Goal: Information Seeking & Learning: Learn about a topic

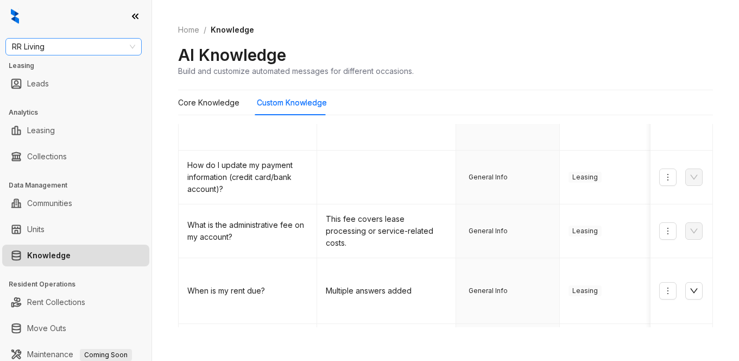
click at [81, 45] on span "RR Living" at bounding box center [73, 47] width 123 height 16
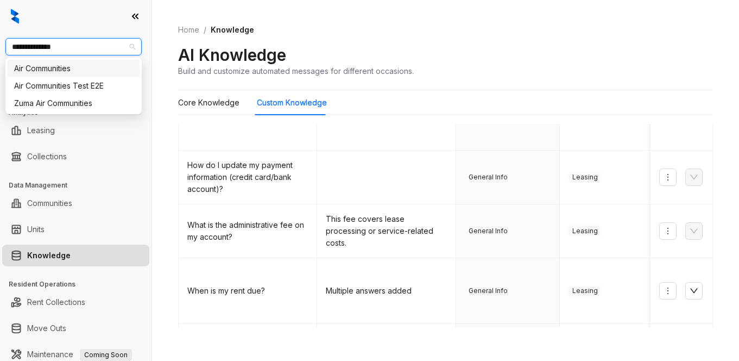
type input "**********"
click at [49, 73] on div "Air Communities" at bounding box center [73, 68] width 119 height 12
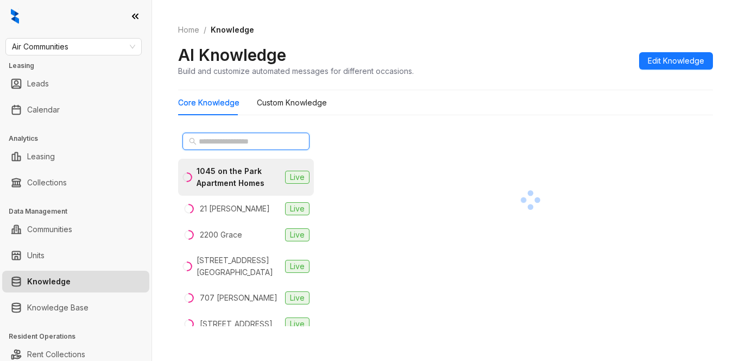
click at [237, 142] on input "text" at bounding box center [247, 141] width 96 height 12
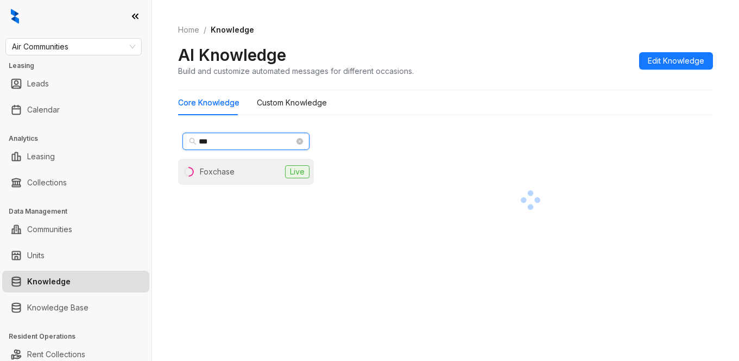
type input "***"
click at [212, 173] on div "Foxchase" at bounding box center [217, 172] width 35 height 12
click at [510, 106] on div "Core Knowledge Custom Knowledge" at bounding box center [445, 102] width 535 height 25
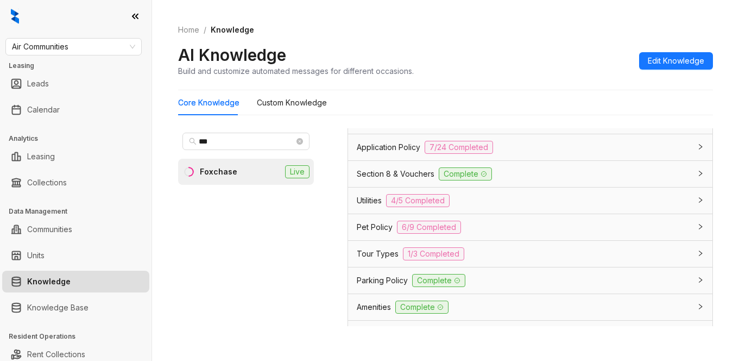
scroll to position [811, 0]
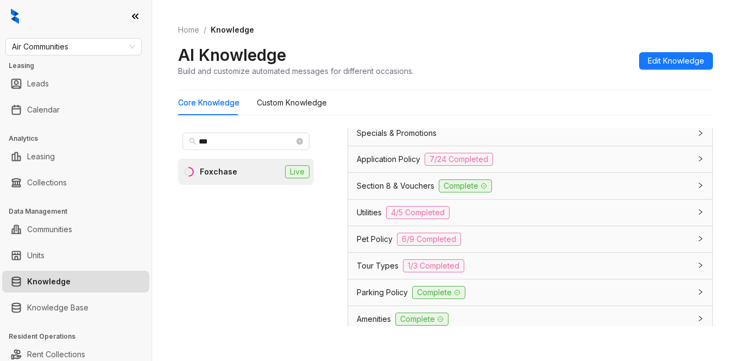
click at [393, 162] on span "Application Policy" at bounding box center [389, 159] width 64 height 12
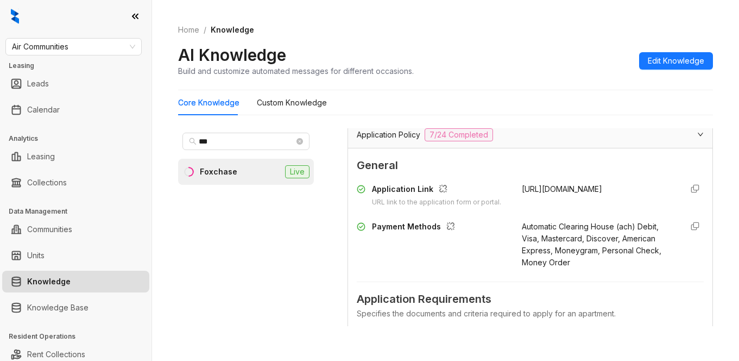
scroll to position [865, 0]
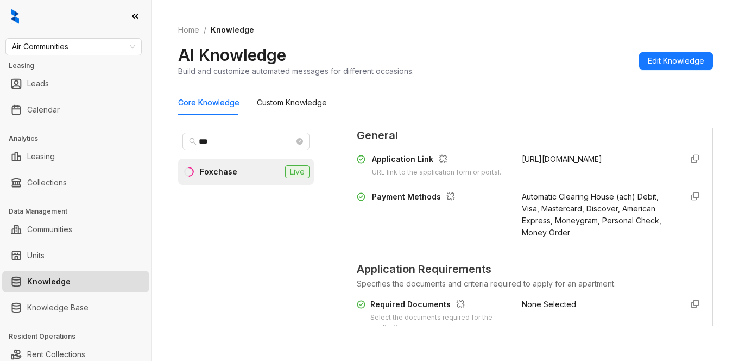
click at [509, 136] on span "General" at bounding box center [530, 135] width 347 height 17
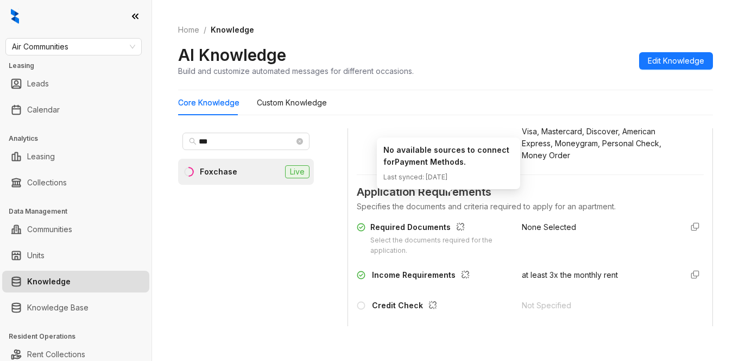
scroll to position [974, 0]
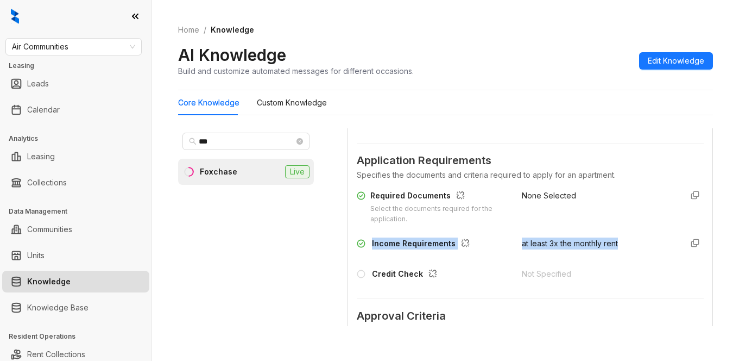
drag, startPoint x: 367, startPoint y: 250, endPoint x: 573, endPoint y: 251, distance: 206.4
click at [618, 254] on div "Income Requirements at least 3x the monthly rent" at bounding box center [530, 245] width 347 height 17
copy div "Income Requirements at least 3x the monthly rent"
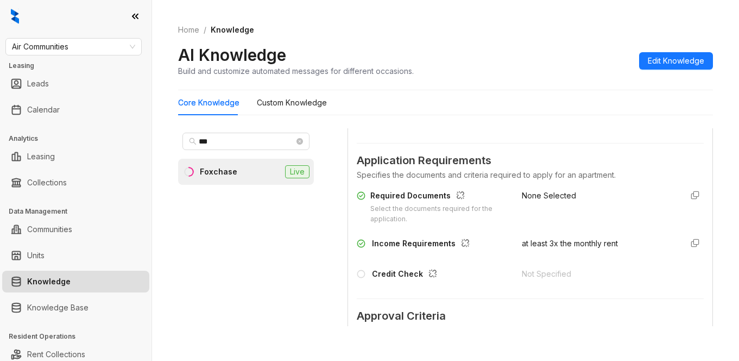
click at [559, 213] on div "None Selected" at bounding box center [598, 207] width 152 height 35
click at [485, 129] on div "Payment Methods" at bounding box center [433, 106] width 152 height 48
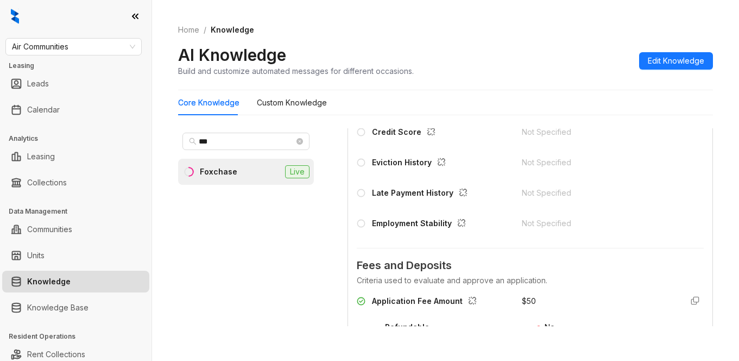
scroll to position [1191, 0]
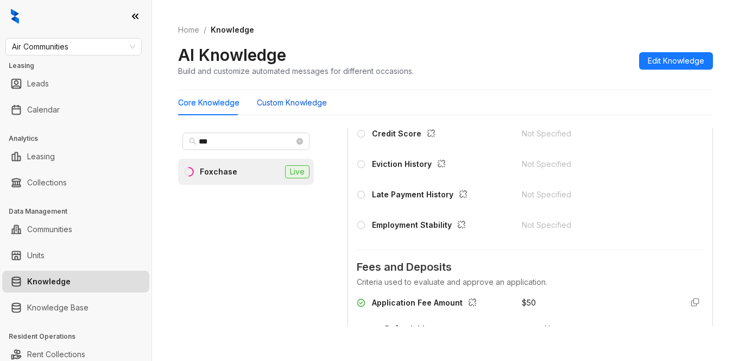
click at [301, 105] on Knowledge "Custom Knowledge" at bounding box center [292, 103] width 70 height 12
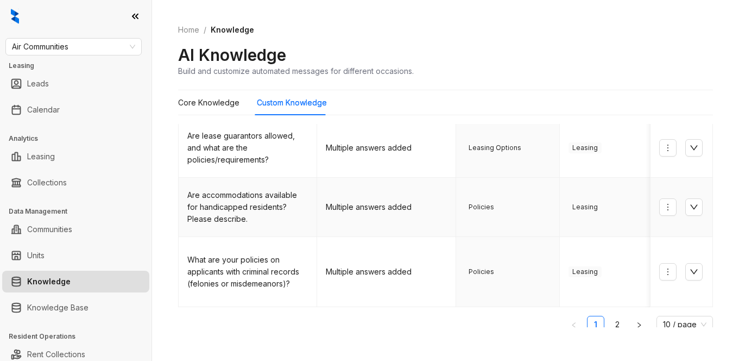
scroll to position [479, 0]
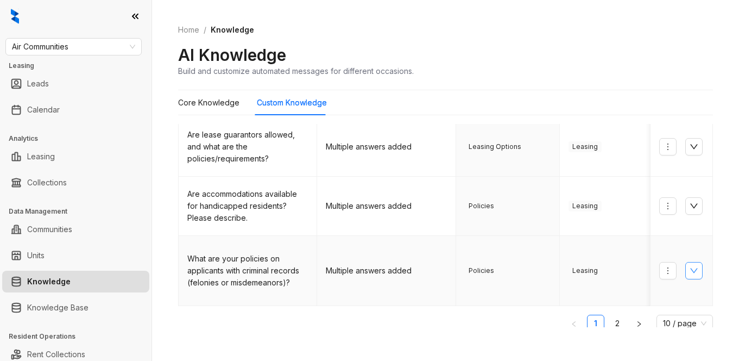
click at [690, 266] on icon "down" at bounding box center [694, 270] width 9 height 9
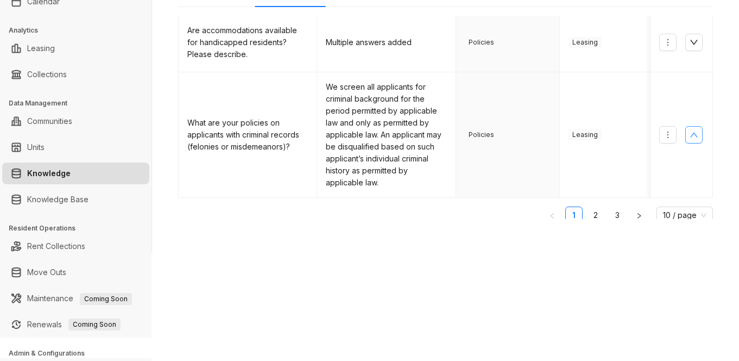
scroll to position [109, 0]
click at [588, 206] on link "2" at bounding box center [596, 214] width 16 height 16
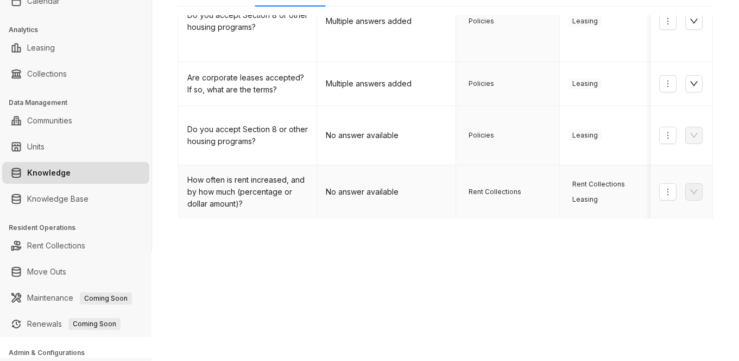
scroll to position [285, 0]
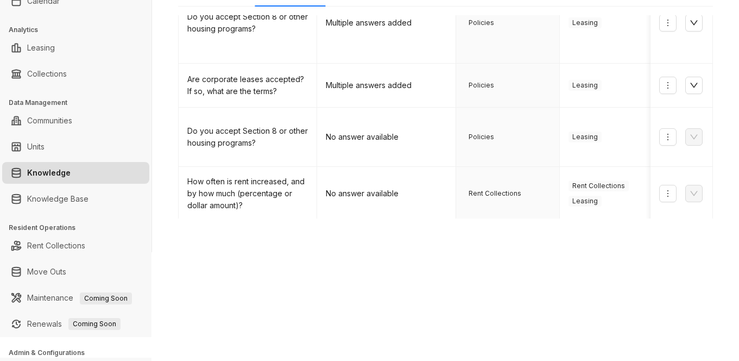
click at [473, 237] on div "Home / Knowledge AI Knowledge Build and customize automated messages for differ…" at bounding box center [445, 71] width 587 height 361
click at [500, 30] on td "Policies" at bounding box center [508, 23] width 104 height 81
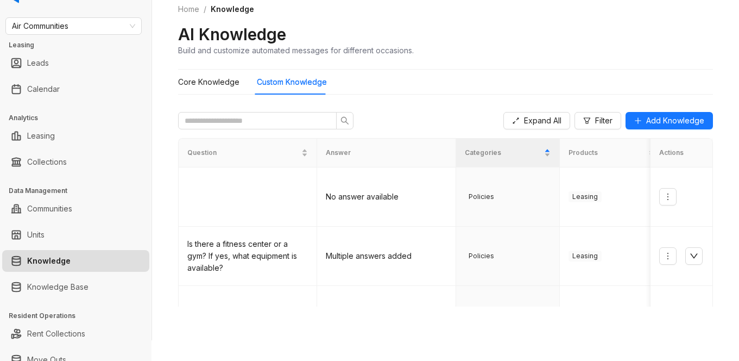
scroll to position [0, 0]
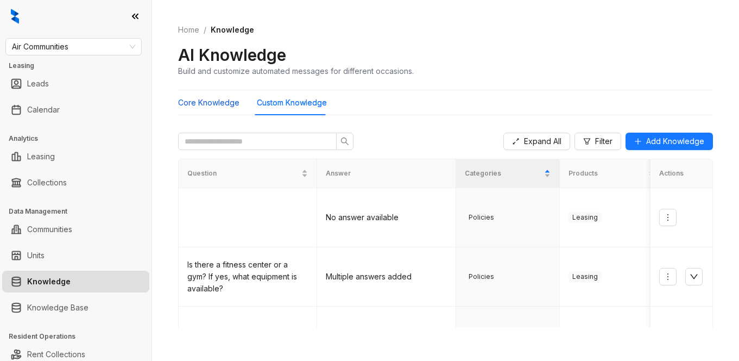
click at [209, 103] on Knowledge "Core Knowledge" at bounding box center [208, 103] width 61 height 12
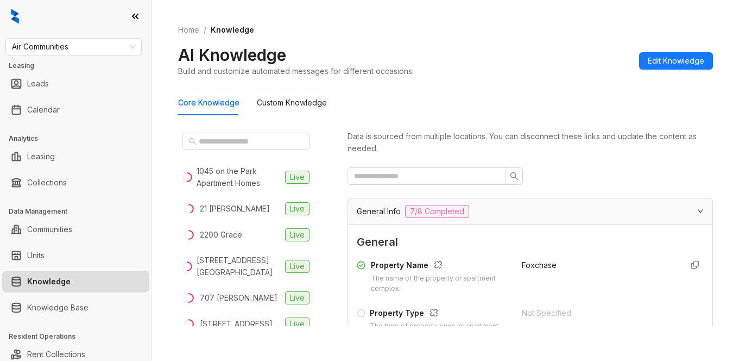
click at [529, 175] on div at bounding box center [531, 175] width 366 height 17
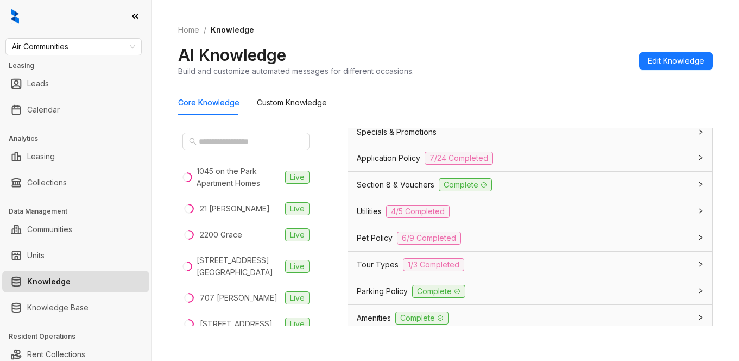
scroll to position [815, 0]
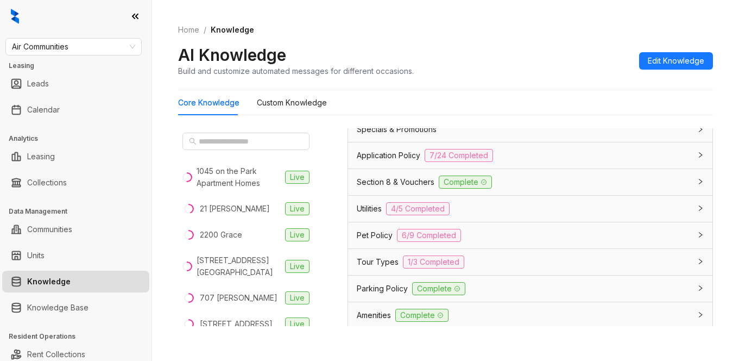
click at [386, 153] on span "Application Policy" at bounding box center [389, 155] width 64 height 12
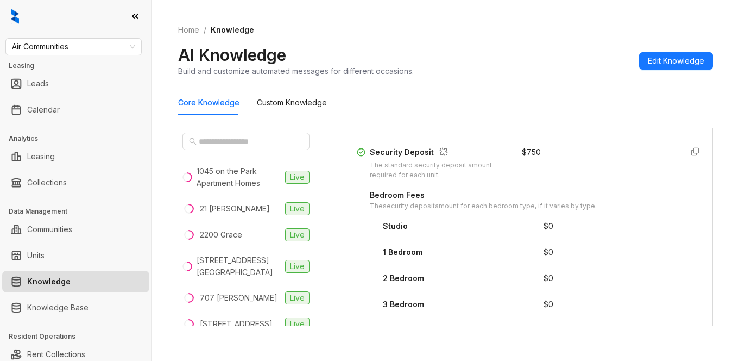
scroll to position [1412, 0]
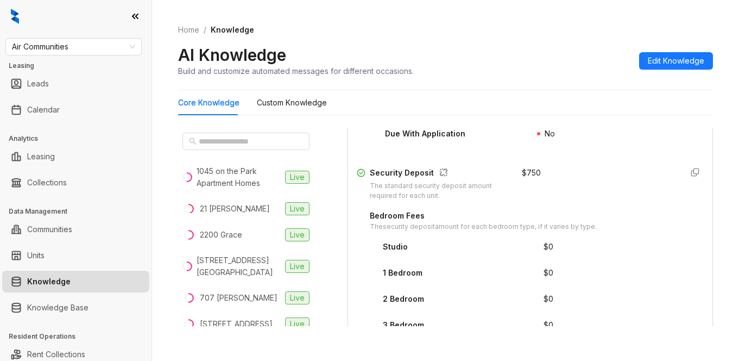
click at [491, 98] on div "Core Knowledge Custom Knowledge" at bounding box center [445, 102] width 535 height 25
click at [481, 165] on div "Application Fee Amount $ 50 Refundable No Due With Application No Security Depo…" at bounding box center [530, 249] width 347 height 357
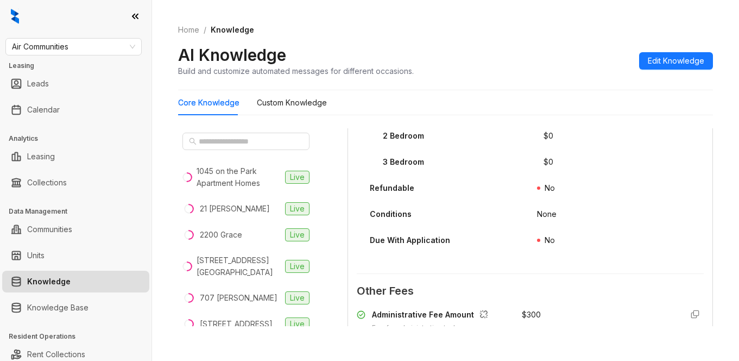
click at [588, 197] on div "No" at bounding box center [620, 190] width 167 height 17
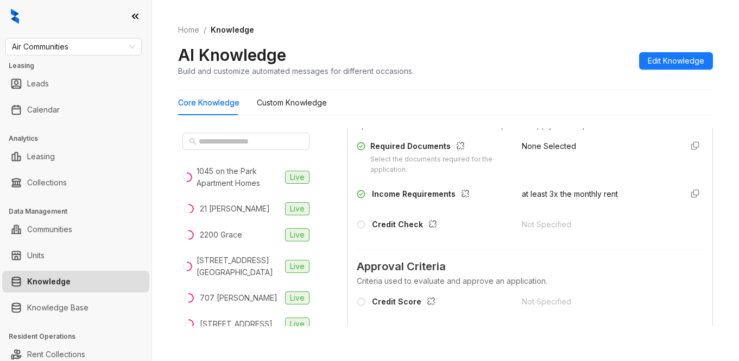
scroll to position [978, 0]
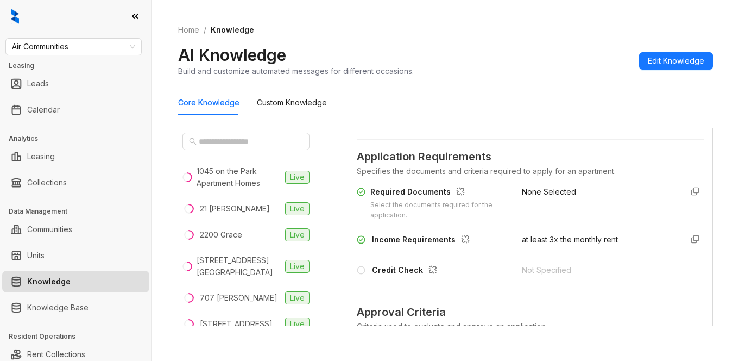
click at [458, 81] on div "Home / Knowledge AI Knowledge Build and customize automated messages for differ…" at bounding box center [445, 50] width 535 height 79
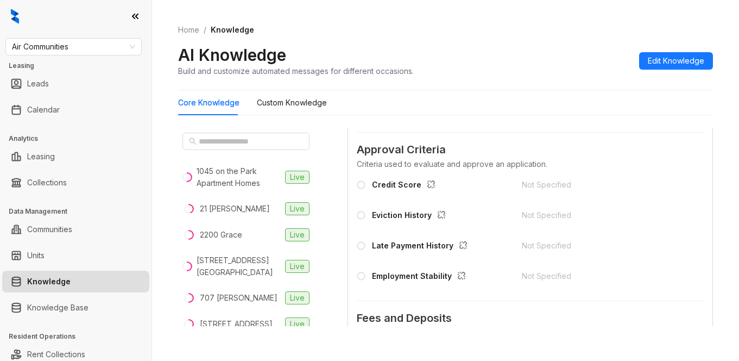
scroll to position [1141, 0]
click at [477, 51] on div "AI Knowledge Build and customize automated messages for different occasions. Ed…" at bounding box center [445, 61] width 535 height 32
click at [94, 51] on span "Air Communities" at bounding box center [73, 47] width 123 height 16
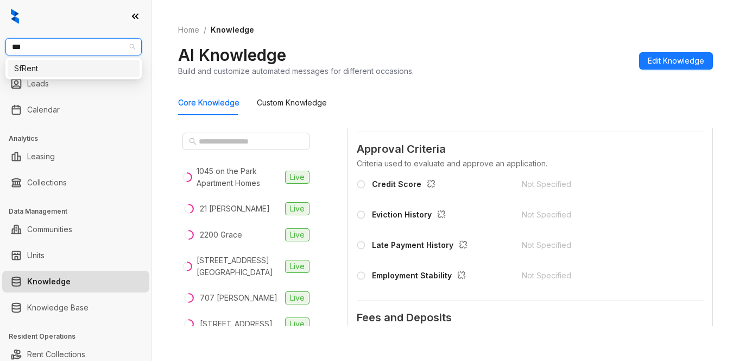
type input "****"
click at [91, 71] on div "SfRent" at bounding box center [73, 68] width 119 height 12
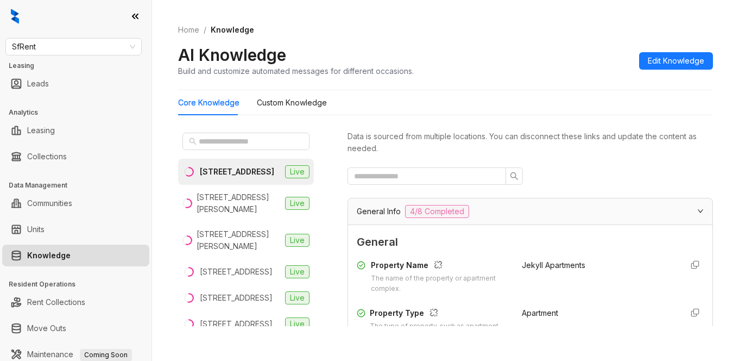
click at [516, 54] on div "AI Knowledge Build and customize automated messages for different occasions. Ed…" at bounding box center [445, 61] width 535 height 32
click at [475, 155] on div "Data is sourced from multiple locations. You can disconnect these links and upd…" at bounding box center [531, 227] width 366 height 198
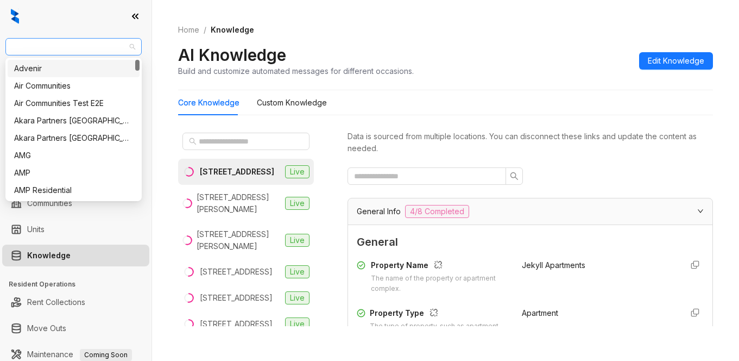
click at [67, 43] on span "SfRent" at bounding box center [73, 47] width 123 height 16
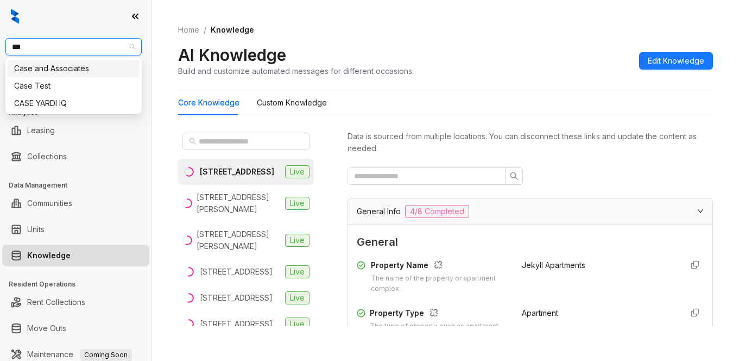
type input "****"
click at [46, 71] on div "Case and Associates" at bounding box center [73, 68] width 119 height 12
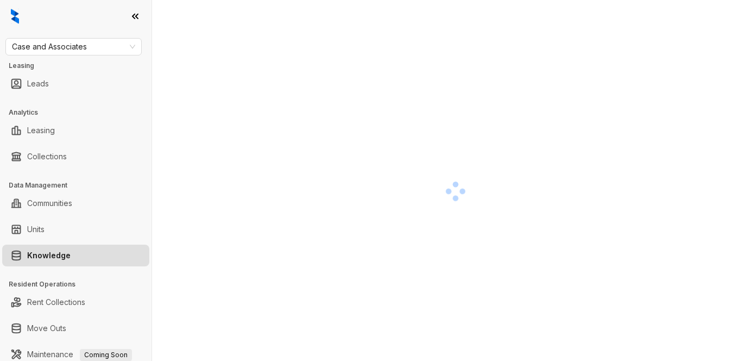
click at [562, 96] on div at bounding box center [455, 191] width 555 height 361
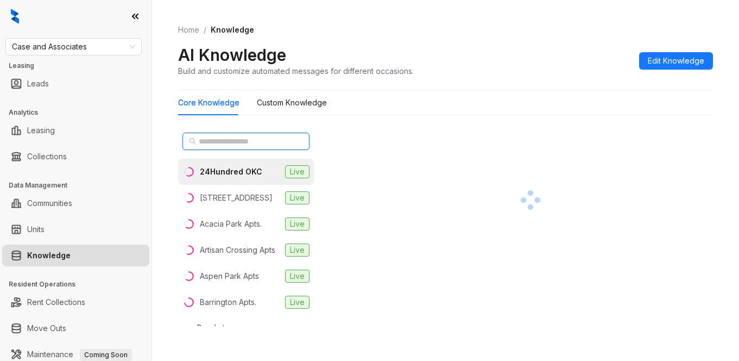
click at [224, 147] on input "text" at bounding box center [247, 141] width 96 height 12
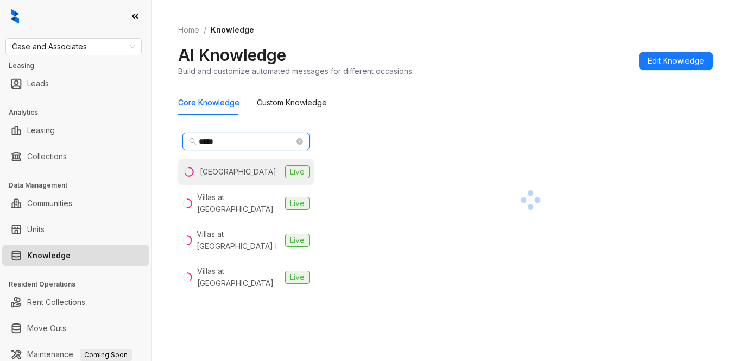
type input "*****"
click at [234, 177] on div "Stonehorse Crossing" at bounding box center [238, 172] width 77 height 12
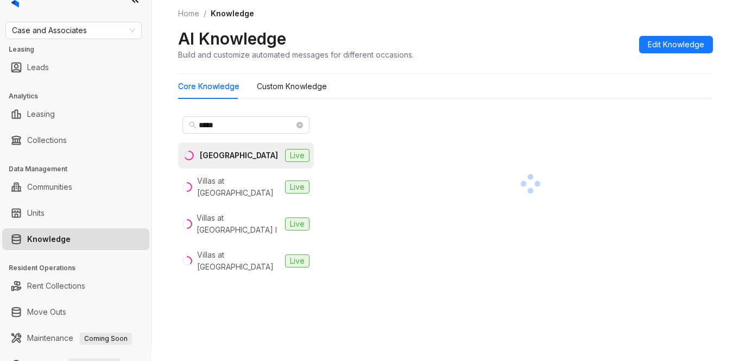
scroll to position [105, 0]
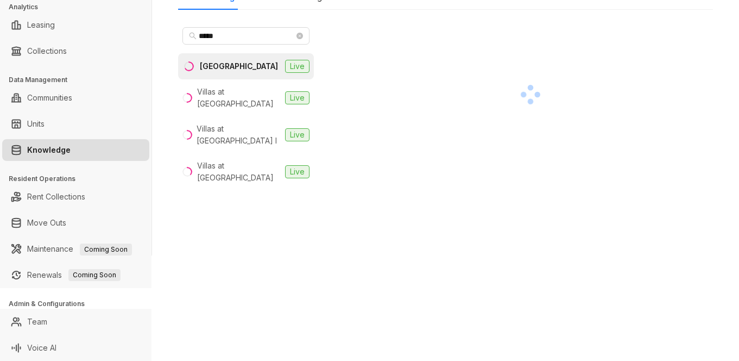
click at [638, 116] on div at bounding box center [531, 94] width 366 height 143
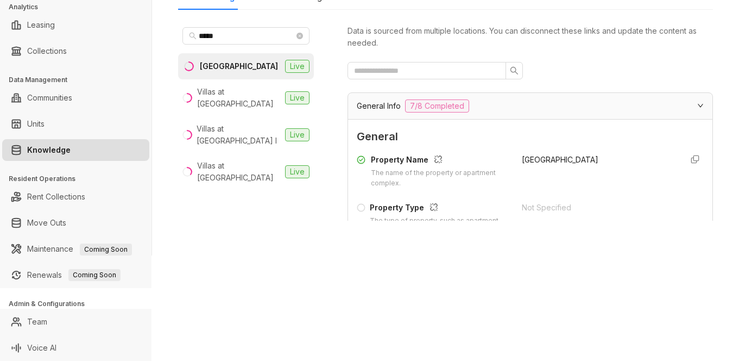
click at [637, 73] on div at bounding box center [531, 70] width 366 height 17
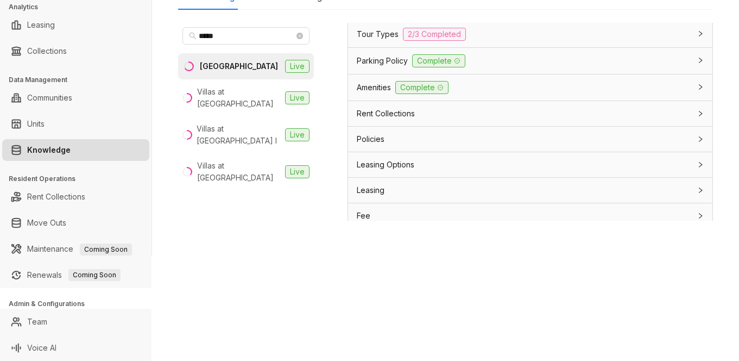
scroll to position [923, 0]
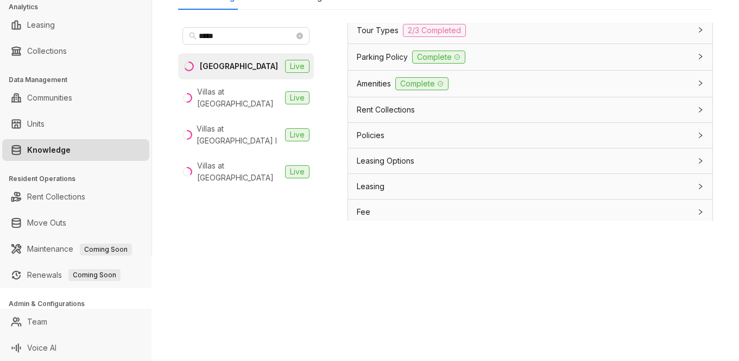
click at [385, 62] on span "Parking Policy" at bounding box center [382, 57] width 51 height 12
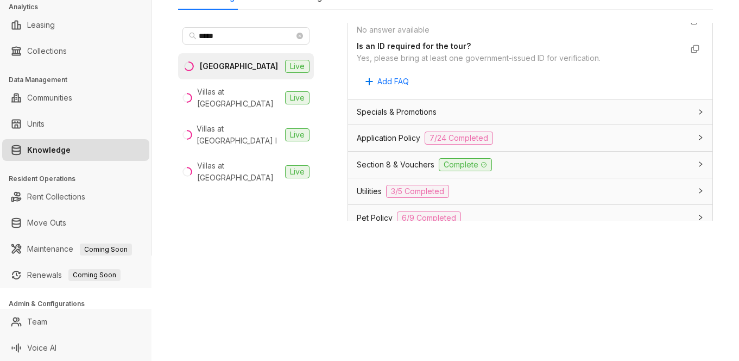
scroll to position [598, 0]
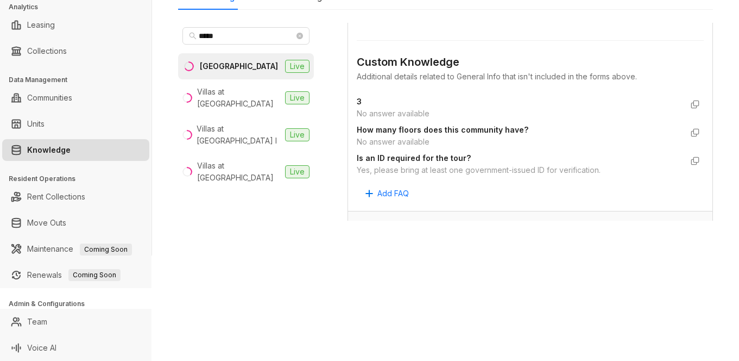
click at [557, 287] on div "Case and Associates Leasing Leads Analytics Leasing Collections Data Management…" at bounding box center [369, 180] width 739 height 361
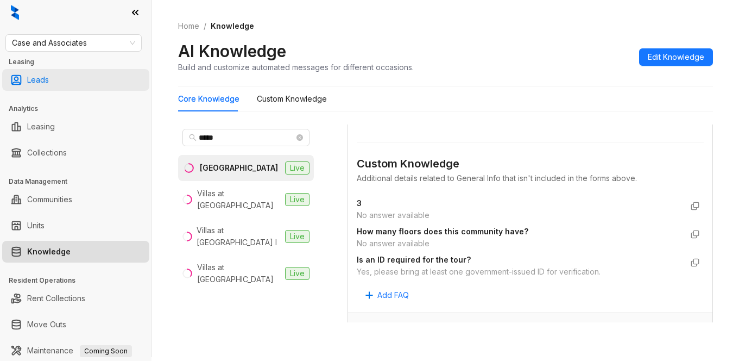
scroll to position [0, 0]
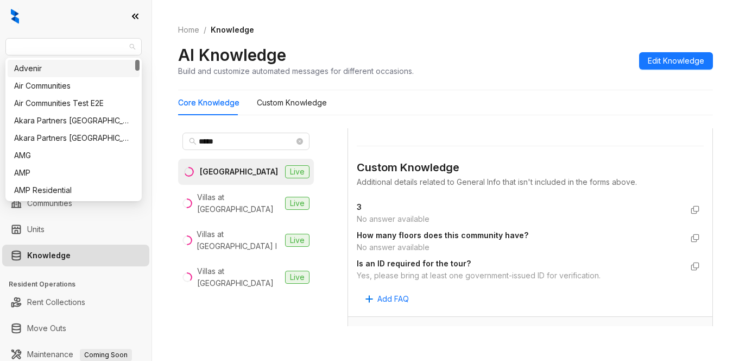
drag, startPoint x: 106, startPoint y: 46, endPoint x: -48, endPoint y: 43, distance: 154.3
click at [0, 43] on html "Case and Associates Leasing Leads Analytics Leasing Collections Data Management…" at bounding box center [369, 180] width 739 height 361
click at [14, 48] on span "Case and Associates" at bounding box center [73, 47] width 123 height 16
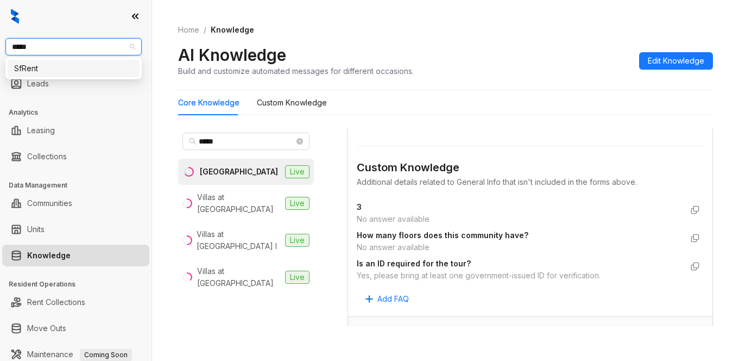
type input "******"
click at [30, 72] on div "SfRent" at bounding box center [73, 68] width 119 height 12
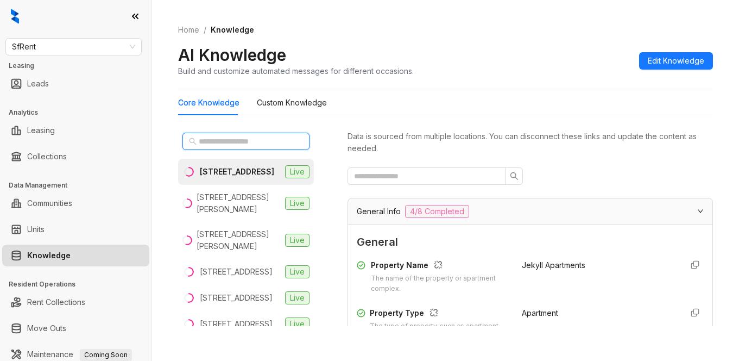
drag, startPoint x: 199, startPoint y: 141, endPoint x: 162, endPoint y: 149, distance: 37.3
click at [199, 137] on input "text" at bounding box center [247, 141] width 96 height 12
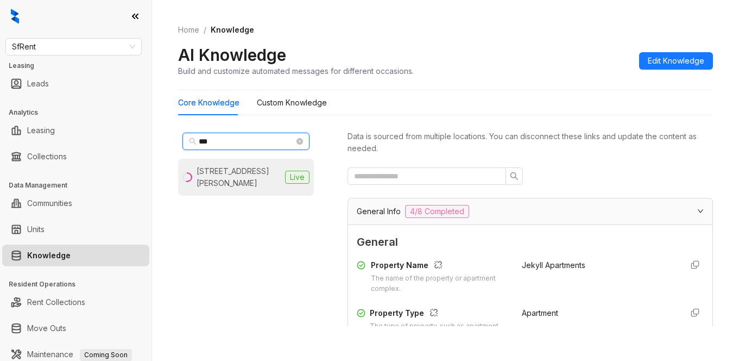
type input "***"
click at [197, 181] on div "424 Jones St, San Francisco, CA" at bounding box center [239, 177] width 84 height 24
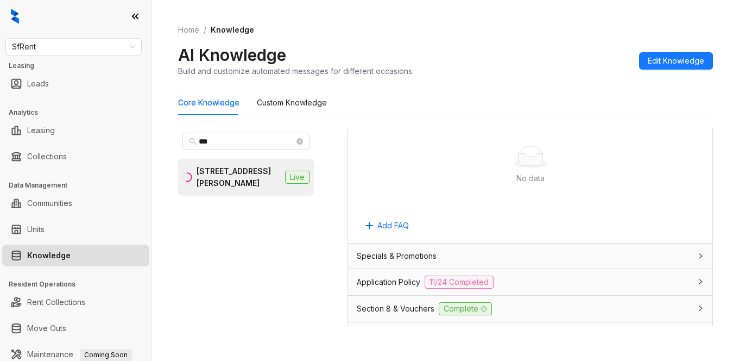
scroll to position [706, 0]
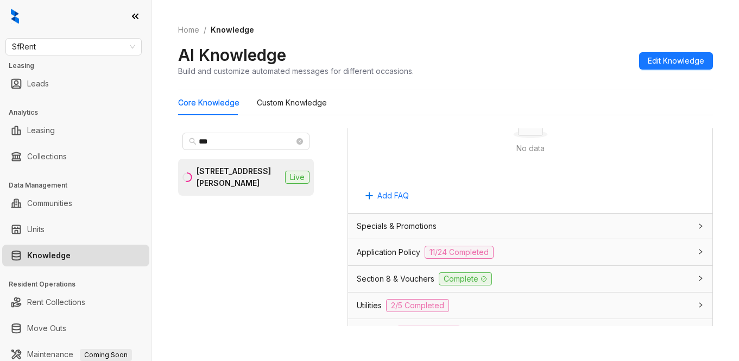
click at [395, 253] on span "Application Policy" at bounding box center [389, 252] width 64 height 12
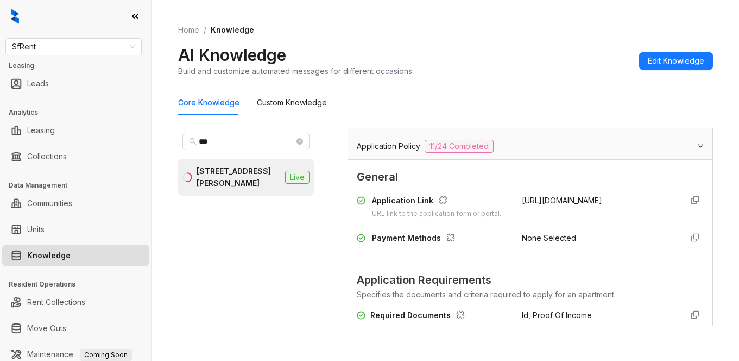
scroll to position [815, 0]
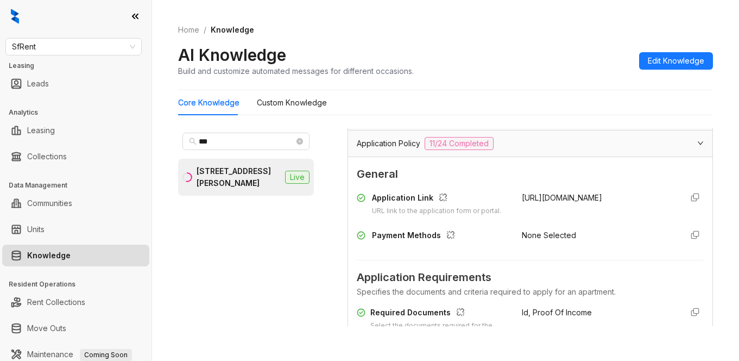
drag, startPoint x: 502, startPoint y: 194, endPoint x: 598, endPoint y: 193, distance: 95.1
click at [598, 193] on div "Application Link URL link to the application form or portal. https://sfrent.net/" at bounding box center [530, 204] width 347 height 24
click at [598, 194] on div "https://sfrent.net/" at bounding box center [598, 204] width 152 height 24
drag, startPoint x: 576, startPoint y: 193, endPoint x: 508, endPoint y: 201, distance: 67.8
click at [507, 201] on div "Application Link URL link to the application form or portal. https://sfrent.net/" at bounding box center [530, 204] width 347 height 24
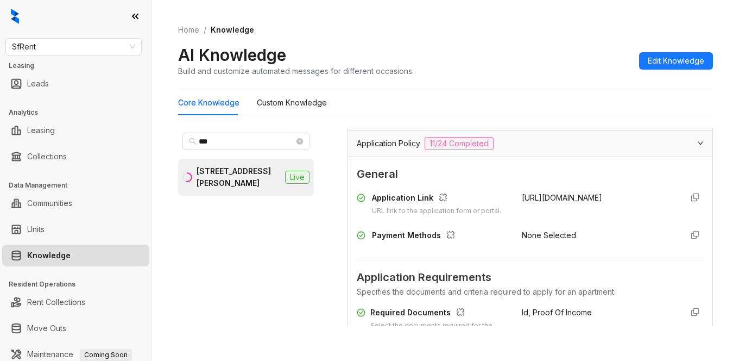
copy span "https://sfrent.net/"
click at [522, 216] on div "https://sfrent.net/" at bounding box center [598, 204] width 152 height 24
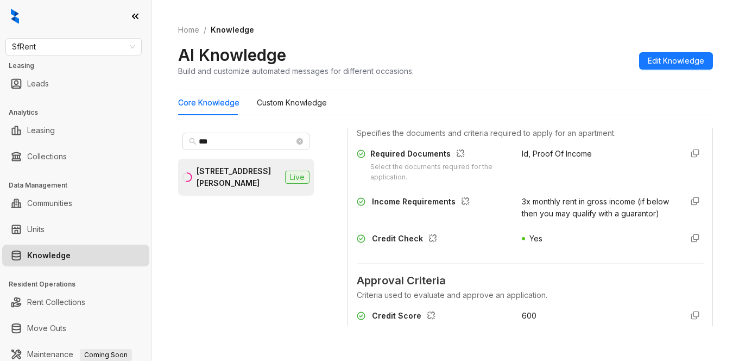
scroll to position [978, 0]
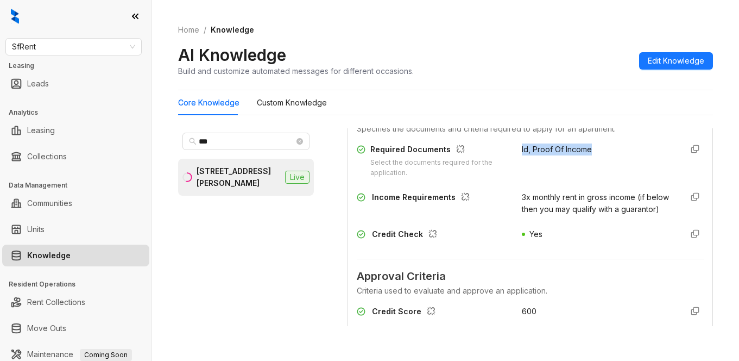
drag, startPoint x: 507, startPoint y: 161, endPoint x: 564, endPoint y: 163, distance: 57.6
click at [592, 163] on div "Required Documents Select the documents required for the application. Id, Proof…" at bounding box center [530, 160] width 347 height 35
copy span "Id, Proof Of Income"
click at [489, 215] on div "Income Requirements" at bounding box center [433, 203] width 152 height 24
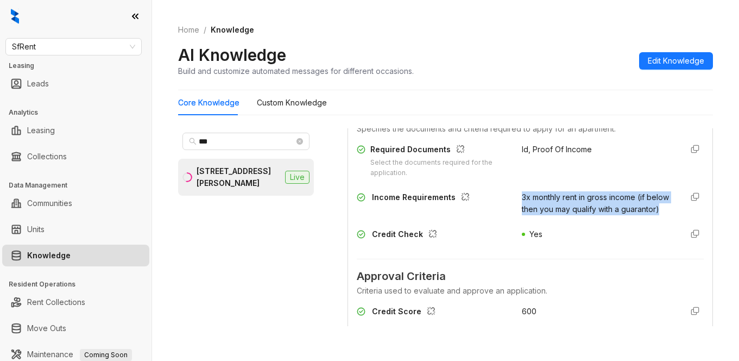
drag, startPoint x: 507, startPoint y: 206, endPoint x: 573, endPoint y: 233, distance: 71.4
click at [573, 215] on div "Income Requirements 3x monthly rent in gross income (if below then you may qual…" at bounding box center [530, 203] width 347 height 24
copy span "3x monthly rent in gross income (if below then you may qualify with a guarantor)"
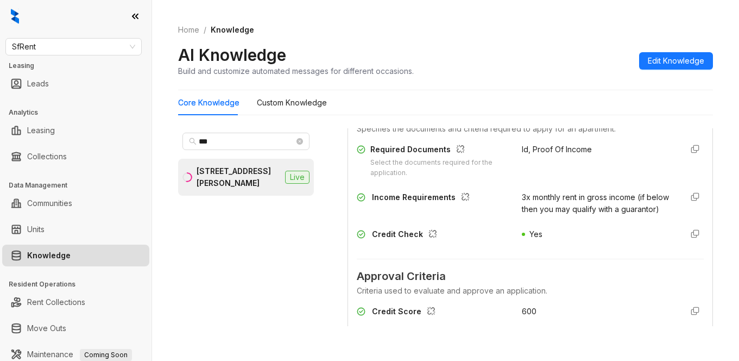
click at [597, 246] on div "Yes" at bounding box center [598, 236] width 152 height 17
drag, startPoint x: 370, startPoint y: 253, endPoint x: 418, endPoint y: 255, distance: 47.3
click at [418, 246] on div "Credit Check" at bounding box center [433, 236] width 152 height 17
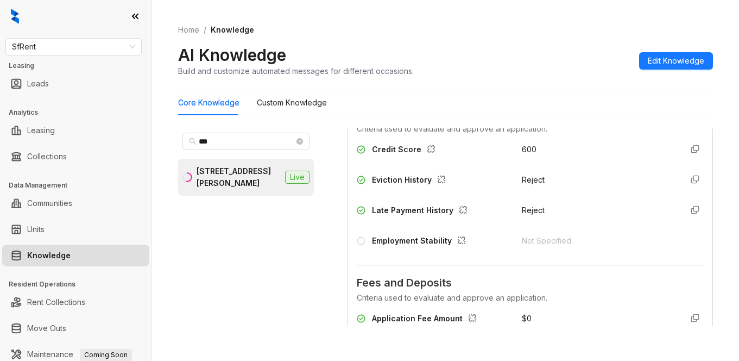
scroll to position [1141, 0]
click at [606, 190] on div "Credit Score 600 Eviction History Reject Late Payment History Reject Employment…" at bounding box center [530, 196] width 347 height 117
click at [485, 160] on div "Credit Score" at bounding box center [433, 150] width 152 height 17
click at [607, 218] on div "Credit Score 600 Eviction History Reject Late Payment History Reject Employment…" at bounding box center [530, 196] width 347 height 117
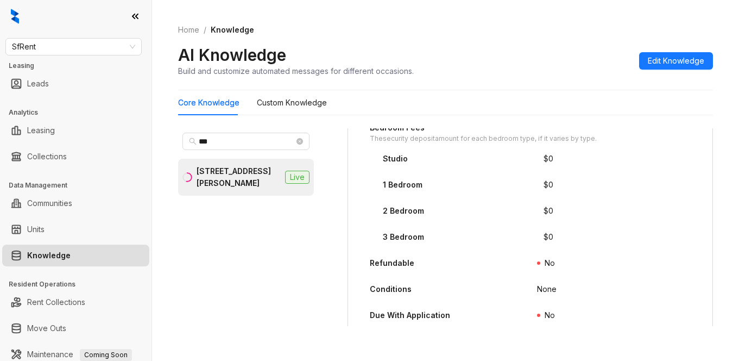
scroll to position [1521, 0]
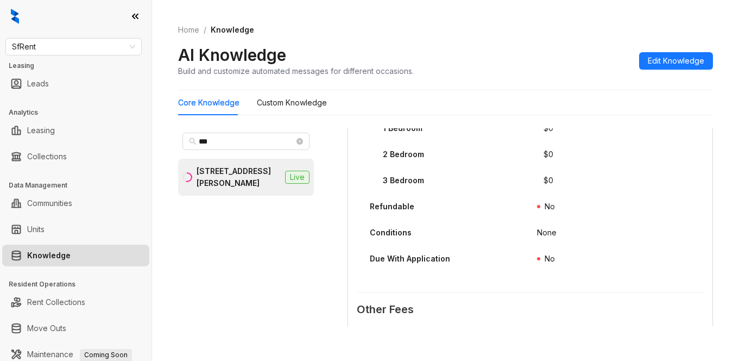
click at [479, 166] on div "2 Bedroom" at bounding box center [463, 156] width 161 height 17
click at [545, 54] on div "AI Knowledge Build and customize automated messages for different occasions. Ed…" at bounding box center [445, 61] width 535 height 32
click at [463, 42] on div "Home / Knowledge AI Knowledge Build and customize automated messages for differ…" at bounding box center [445, 50] width 535 height 79
click at [93, 48] on span "SfRent" at bounding box center [73, 47] width 123 height 16
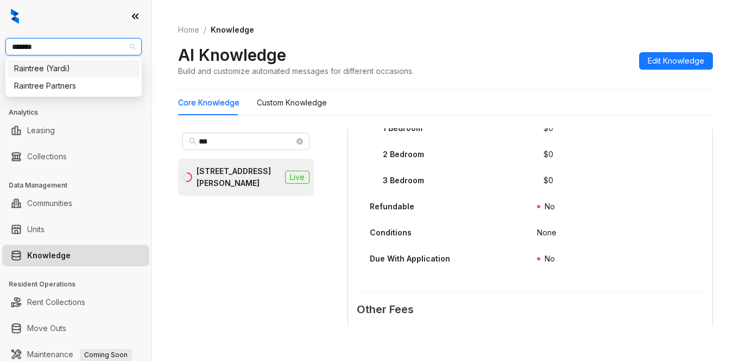
type input "********"
click at [73, 86] on div "Raintree Partners" at bounding box center [73, 86] width 119 height 12
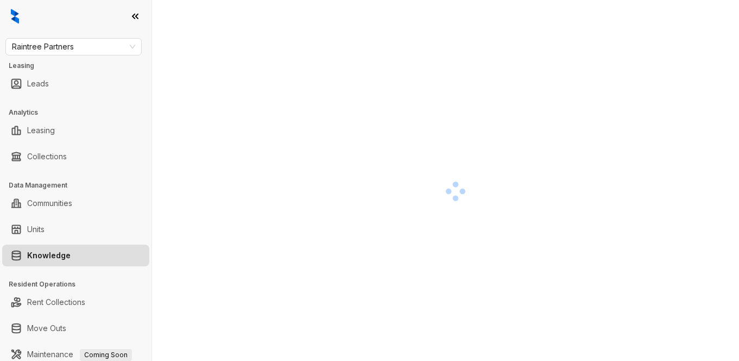
click at [524, 53] on div at bounding box center [455, 191] width 555 height 361
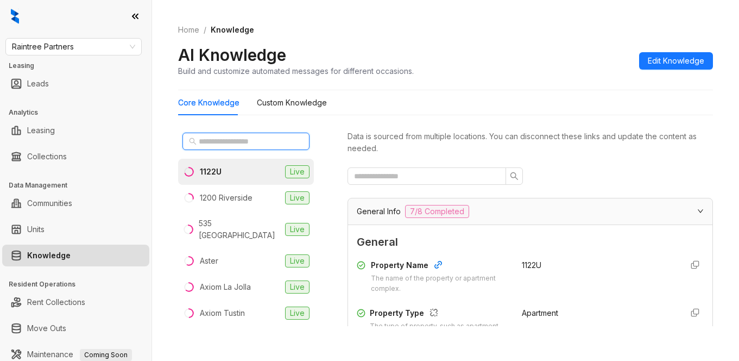
click at [199, 143] on input "text" at bounding box center [247, 141] width 96 height 12
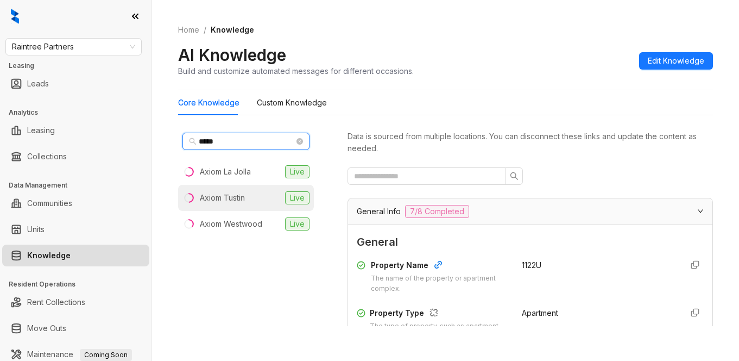
type input "*****"
click at [225, 194] on div "Axiom Tustin" at bounding box center [222, 198] width 45 height 12
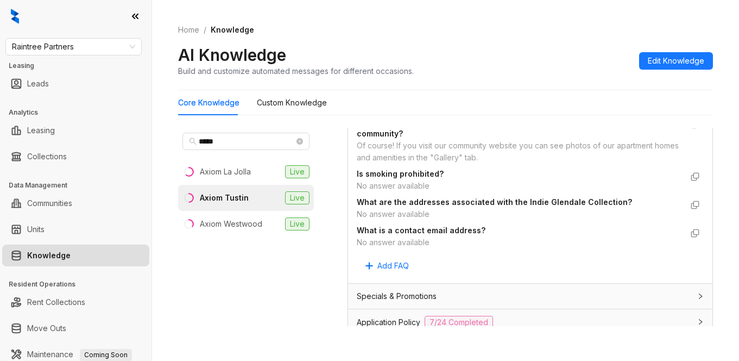
scroll to position [869, 0]
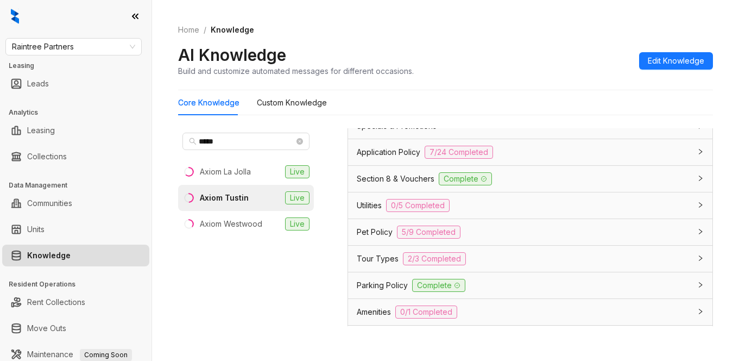
click at [367, 309] on span "Amenities" at bounding box center [374, 312] width 34 height 12
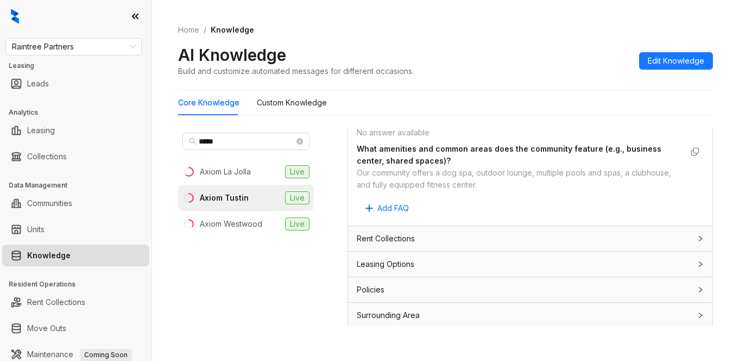
scroll to position [1284, 0]
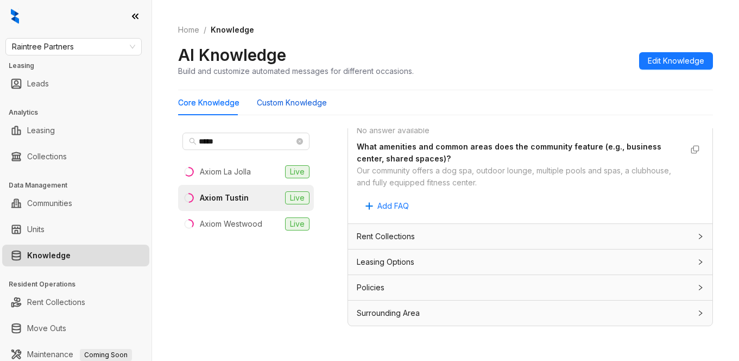
click at [283, 100] on Knowledge "Custom Knowledge" at bounding box center [292, 103] width 70 height 12
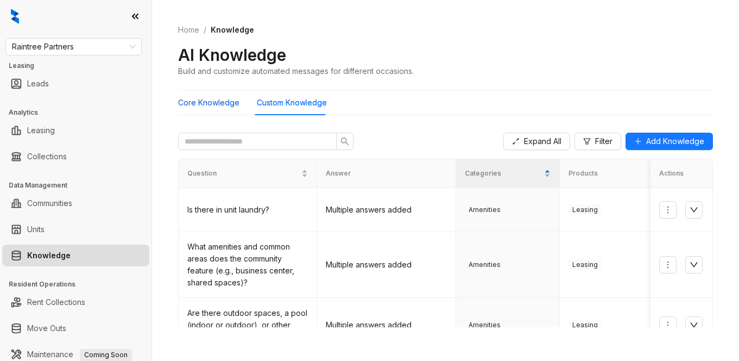
click at [229, 103] on Knowledge "Core Knowledge" at bounding box center [208, 103] width 61 height 12
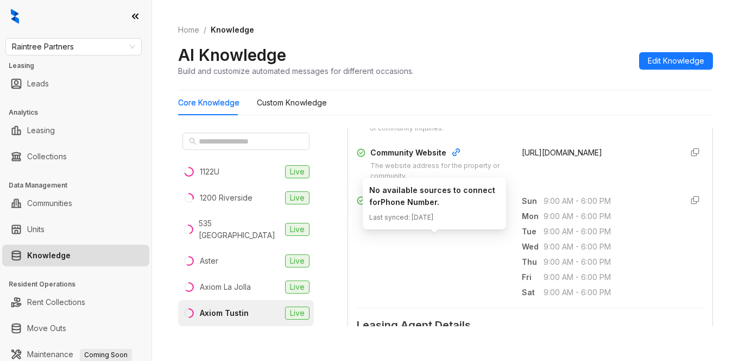
scroll to position [380, 0]
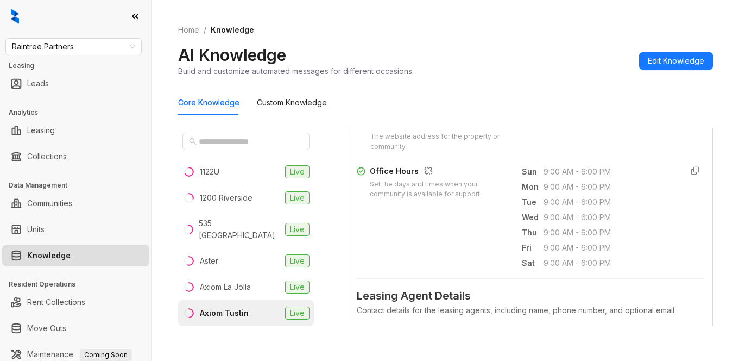
click at [567, 67] on div "AI Knowledge Build and customize automated messages for different occasions. Ed…" at bounding box center [445, 61] width 535 height 32
